Goal: Task Accomplishment & Management: Complete application form

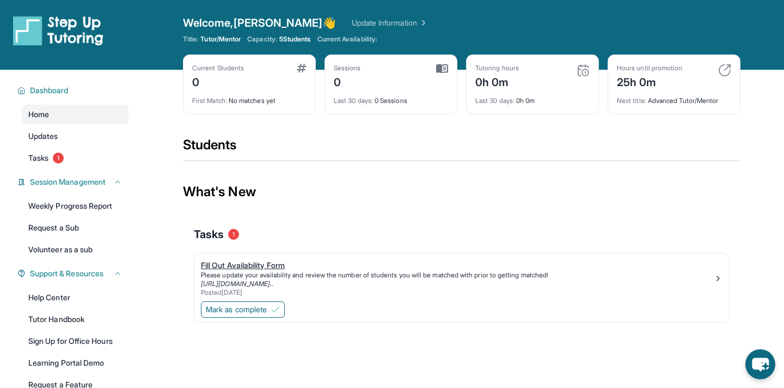
click at [250, 266] on div "Fill Out Availability Form" at bounding box center [457, 265] width 513 height 11
click at [267, 312] on span "Mark as complete" at bounding box center [236, 309] width 61 height 11
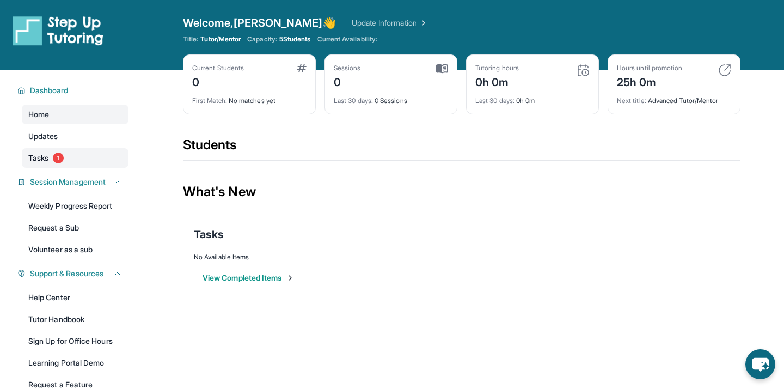
click at [78, 166] on link "Tasks 1" at bounding box center [75, 158] width 107 height 20
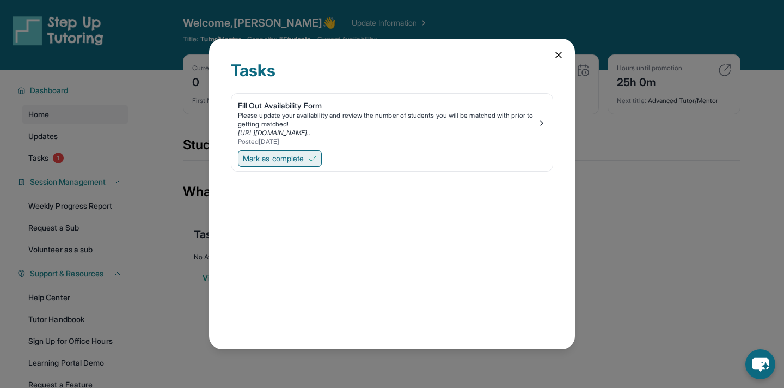
click at [281, 159] on span "Mark as complete" at bounding box center [273, 158] width 61 height 11
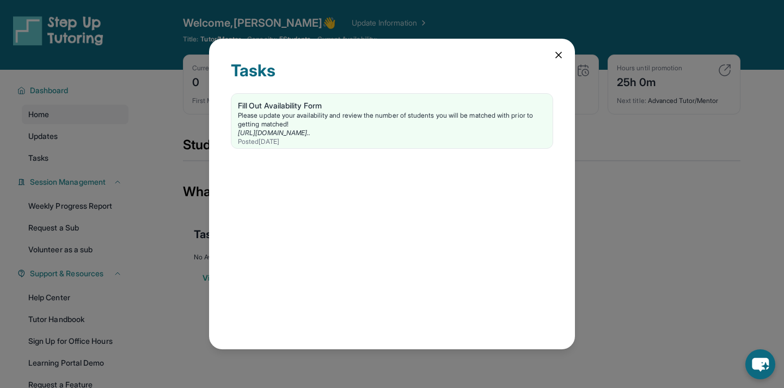
click at [558, 56] on icon at bounding box center [558, 54] width 5 height 5
